Goal: Task Accomplishment & Management: Complete application form

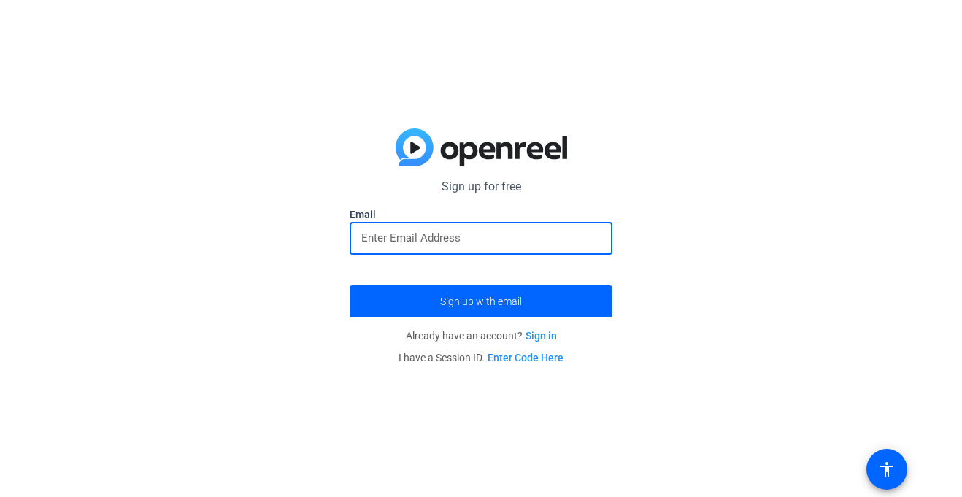
click at [473, 232] on input "email" at bounding box center [480, 238] width 239 height 18
click at [350, 285] on button "Sign up with email" at bounding box center [481, 301] width 263 height 32
type input "[EMAIL_ADDRESS][DOMAIN_NAME]"
click at [350, 285] on button "Sign up with email" at bounding box center [481, 301] width 263 height 32
click at [464, 228] on div at bounding box center [480, 238] width 239 height 33
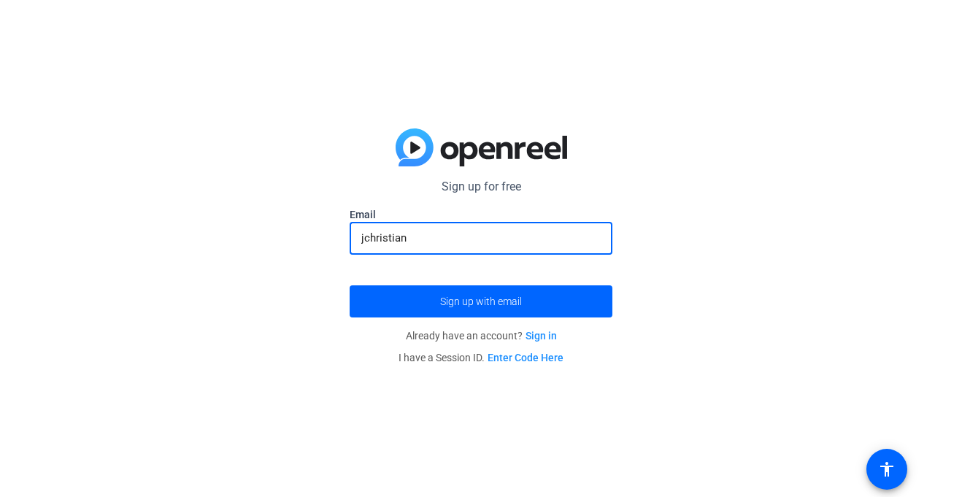
type input "[EMAIL_ADDRESS][DOMAIN_NAME]"
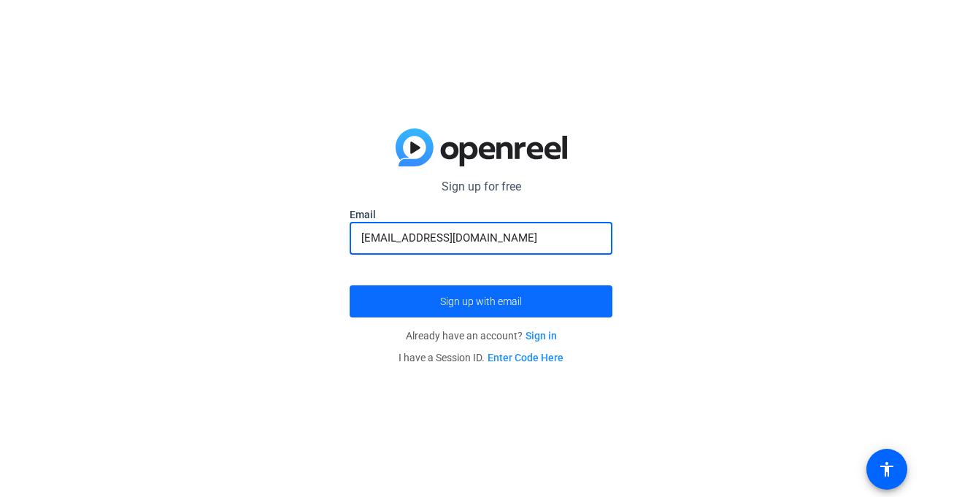
click at [508, 301] on span "Sign up with email" at bounding box center [481, 301] width 82 height 0
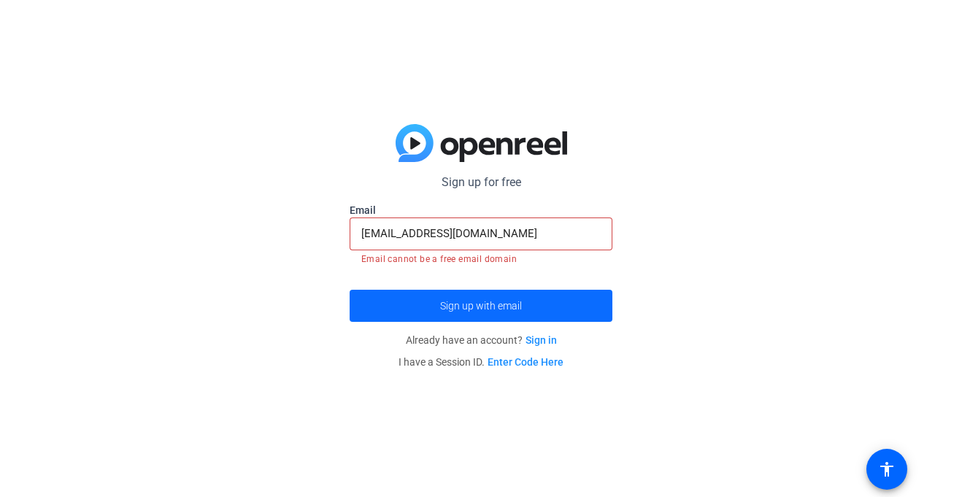
click at [533, 317] on span "submit" at bounding box center [481, 305] width 263 height 35
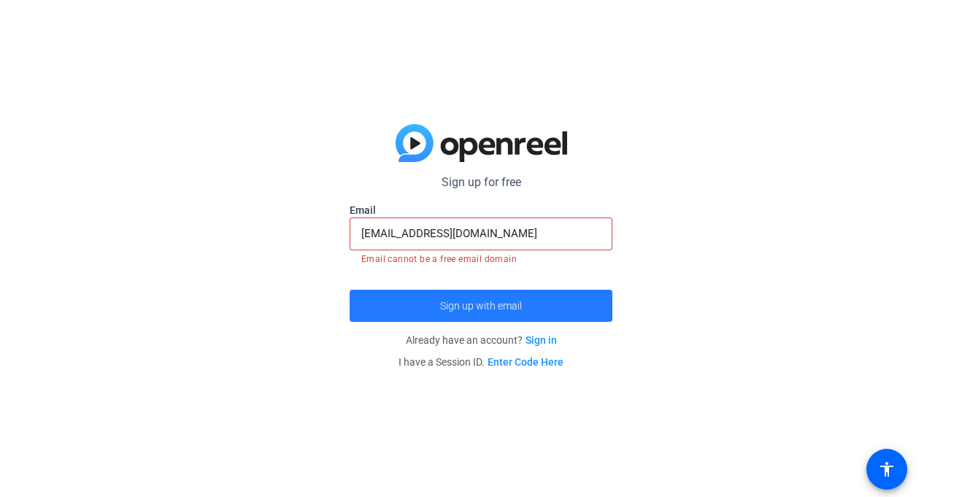
click at [533, 317] on span "submit" at bounding box center [481, 305] width 263 height 35
